Goal: Task Accomplishment & Management: Use online tool/utility

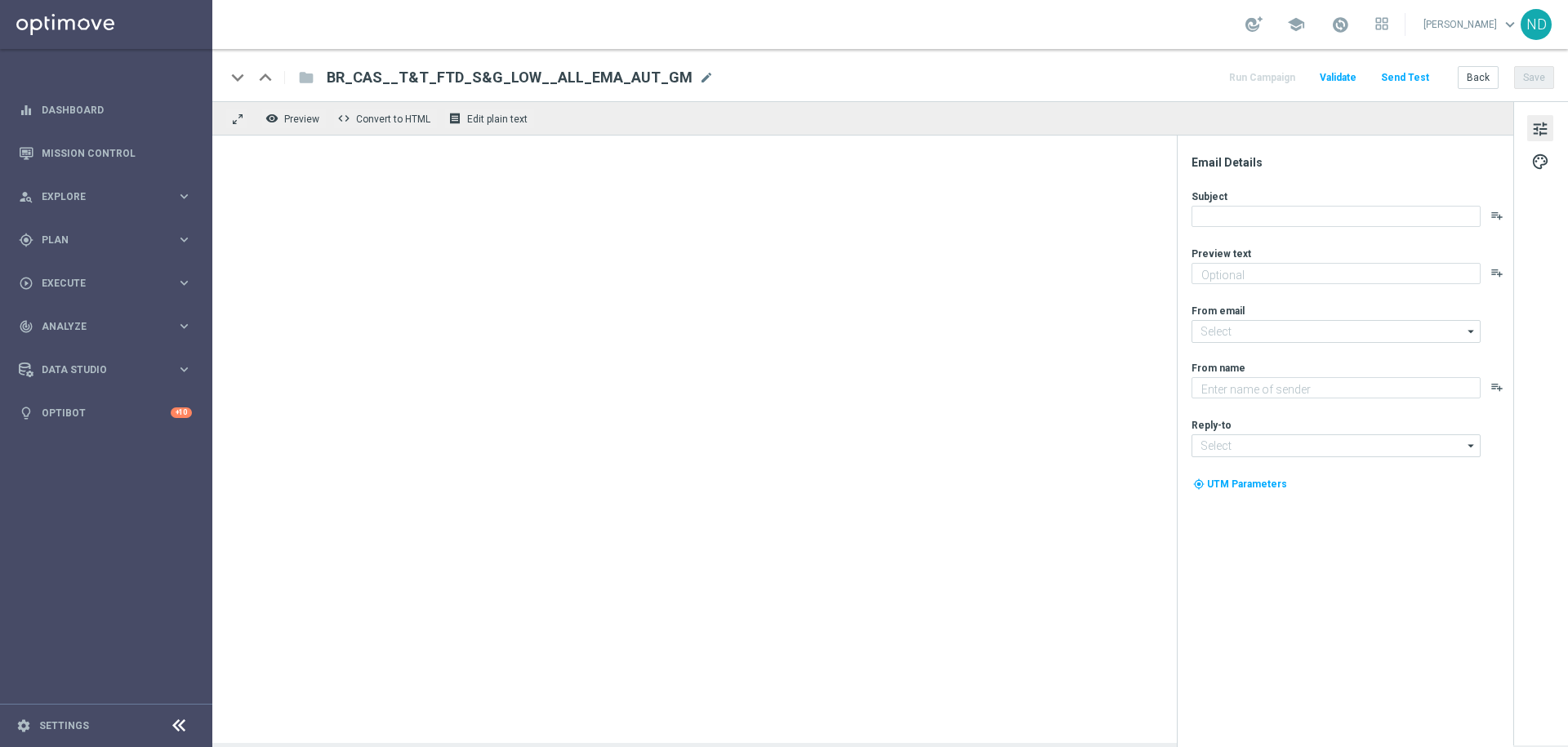
type textarea "Aposte R$ 15 nos jogos populares e ganhe 40 rodadas para começar com tudo!"
type textarea "[DOMAIN_NAME]"
type input "[EMAIL_ADDRESS][DOMAIN_NAME]"
